Goal: Use online tool/utility: Utilize a website feature to perform a specific function

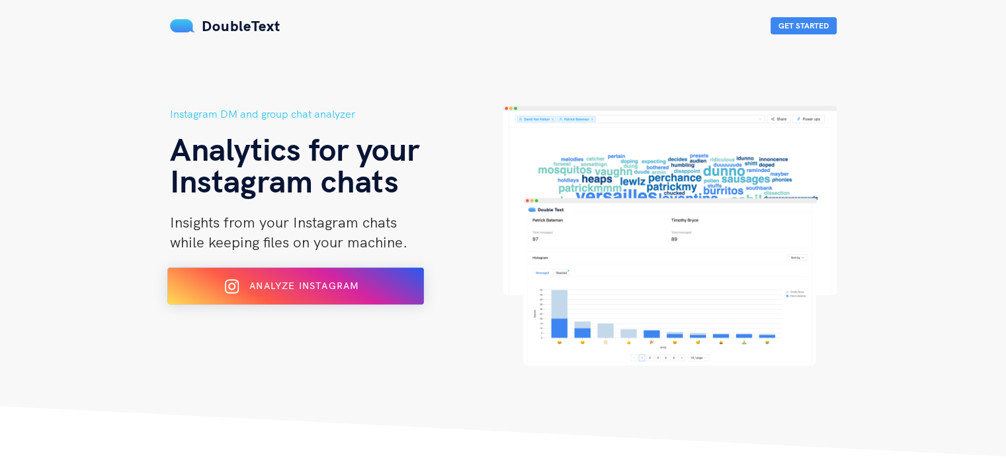
click at [296, 287] on span "Analyze Instagram" at bounding box center [303, 286] width 109 height 12
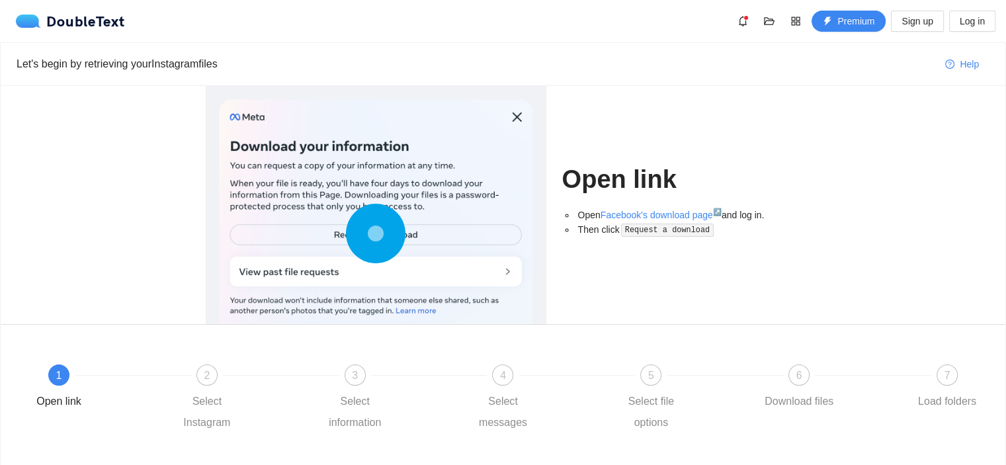
scroll to position [90, 0]
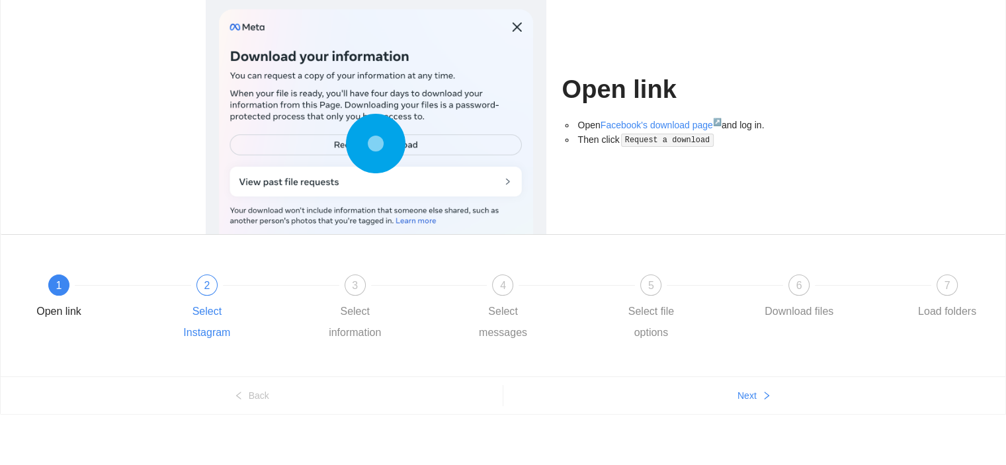
click at [206, 287] on span "2" at bounding box center [207, 285] width 6 height 11
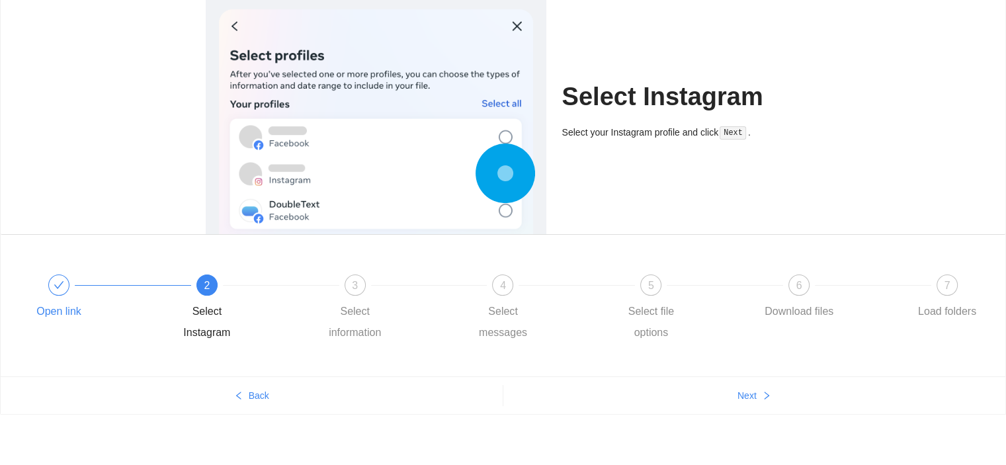
click at [59, 284] on icon "check" at bounding box center [59, 285] width 11 height 11
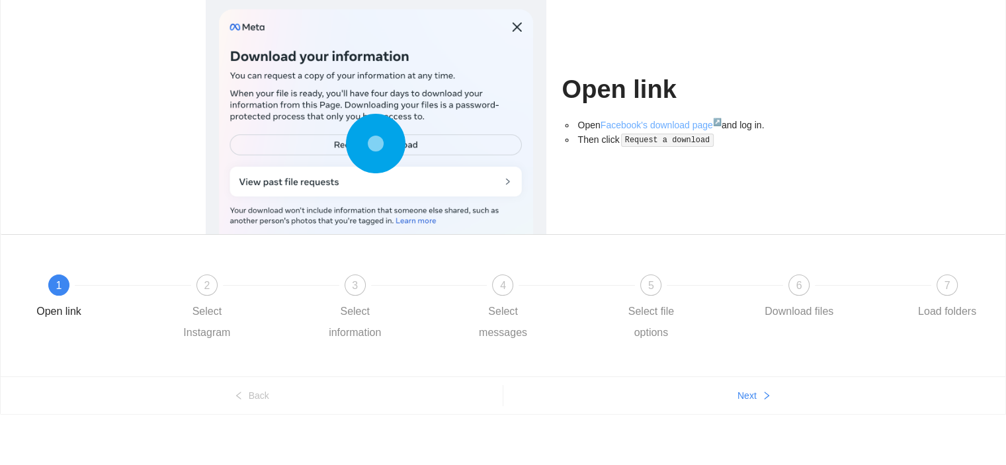
click at [651, 121] on link "Facebook's download page ↗" at bounding box center [660, 125] width 121 height 11
click at [210, 287] on div at bounding box center [281, 284] width 148 height 5
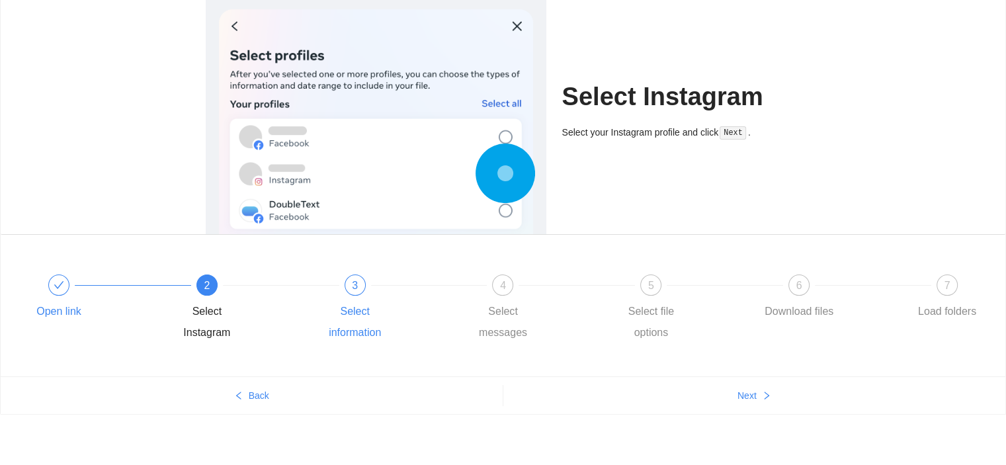
click at [348, 283] on div "3" at bounding box center [355, 284] width 21 height 21
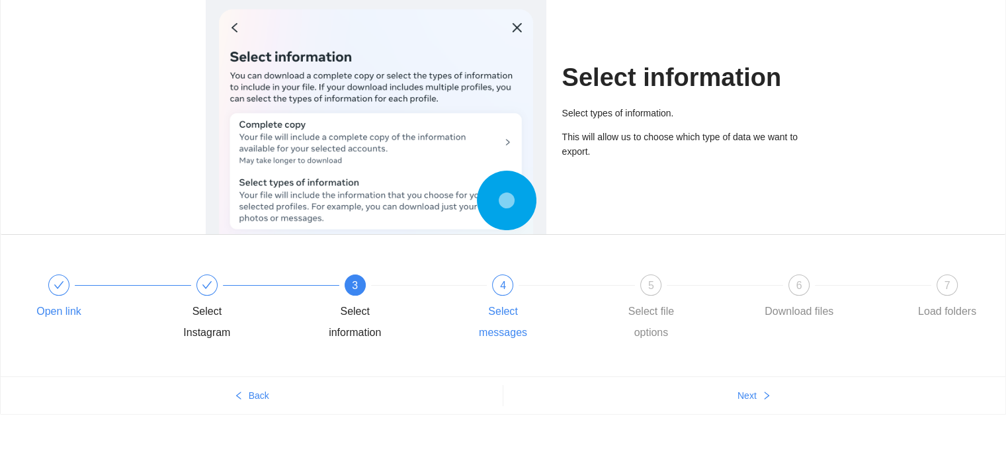
click at [502, 290] on span "4" at bounding box center [503, 285] width 6 height 11
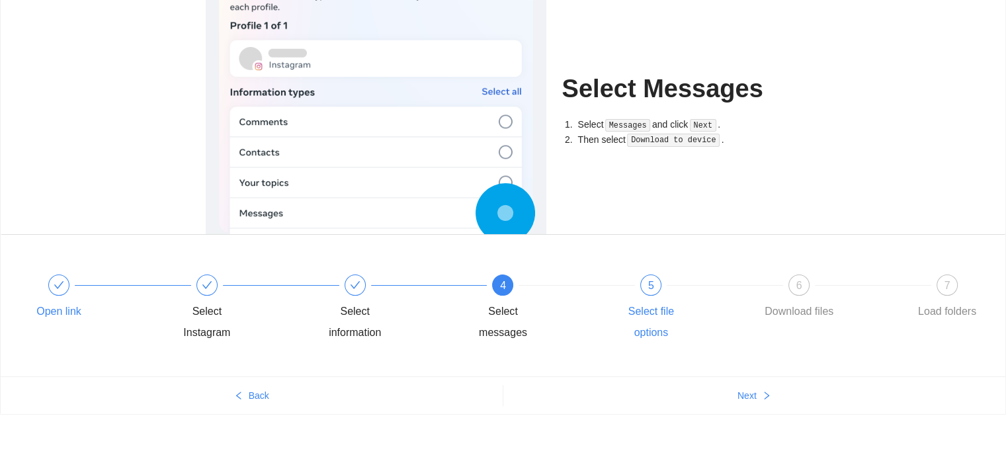
click at [635, 282] on div "5 Select file options" at bounding box center [686, 308] width 148 height 69
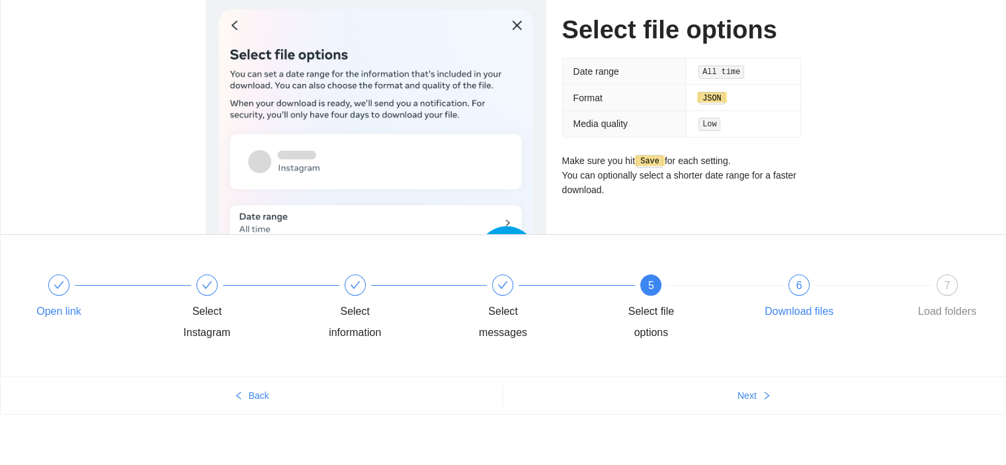
click at [799, 298] on div "6 Download files" at bounding box center [834, 298] width 148 height 48
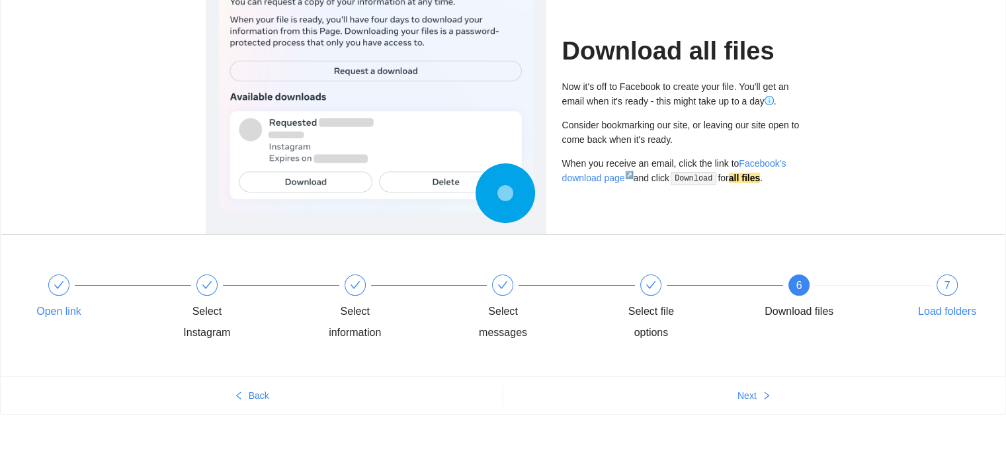
click at [952, 292] on div "7" at bounding box center [946, 284] width 21 height 21
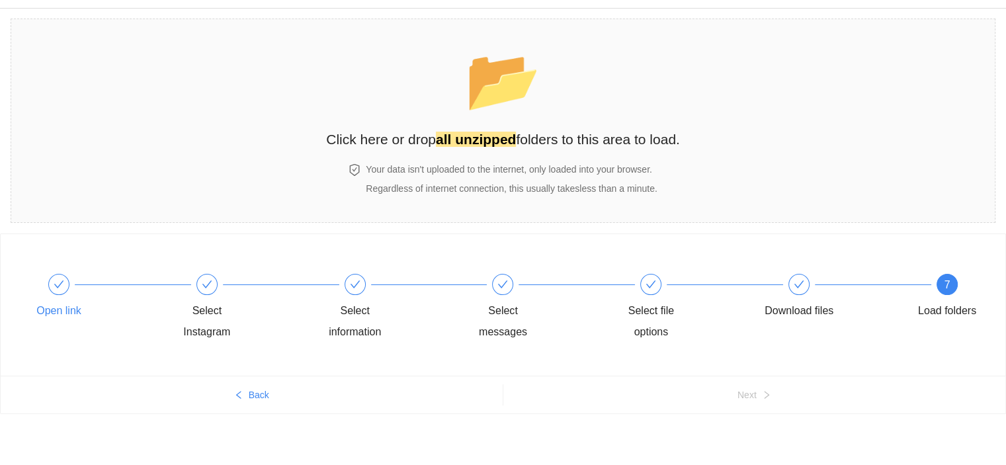
scroll to position [34, 0]
drag, startPoint x: 952, startPoint y: 292, endPoint x: 745, endPoint y: 415, distance: 241.7
click at [745, 415] on div "Open link Select Instagram Select information Select messages Select file optio…" at bounding box center [503, 349] width 1006 height 231
